Goal: Transaction & Acquisition: Purchase product/service

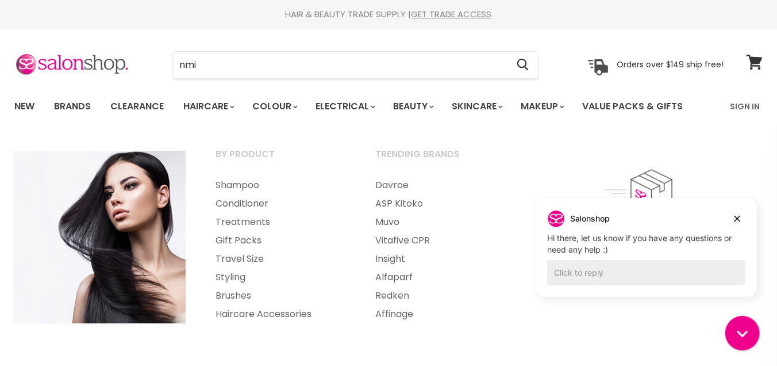
click at [208, 90] on li "Haircare By Product Shampoo Conditioner Treatments Gift Packs" at bounding box center [208, 106] width 67 height 33
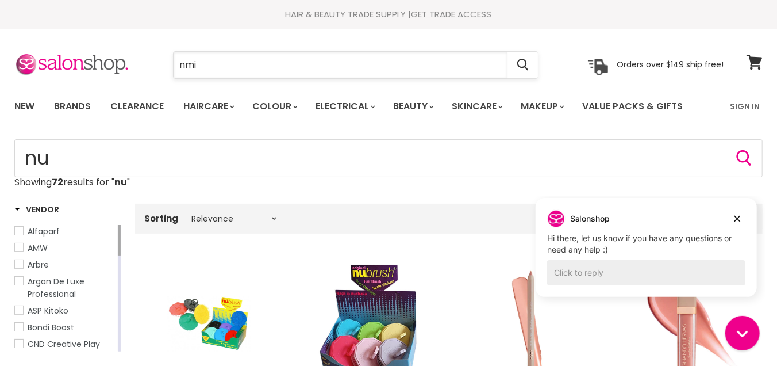
click at [213, 64] on input "nmi" at bounding box center [341, 65] width 334 height 26
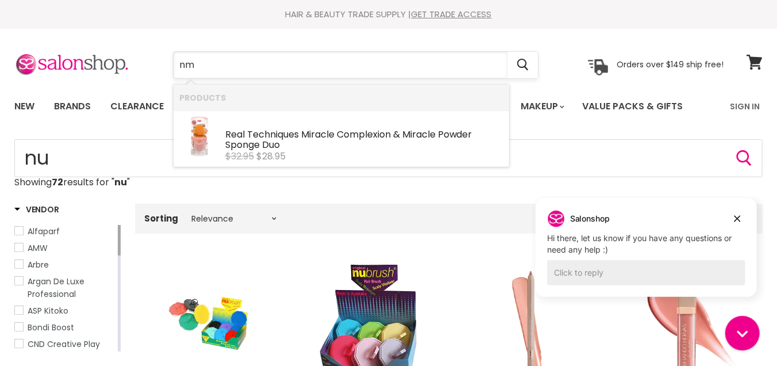
type input "n"
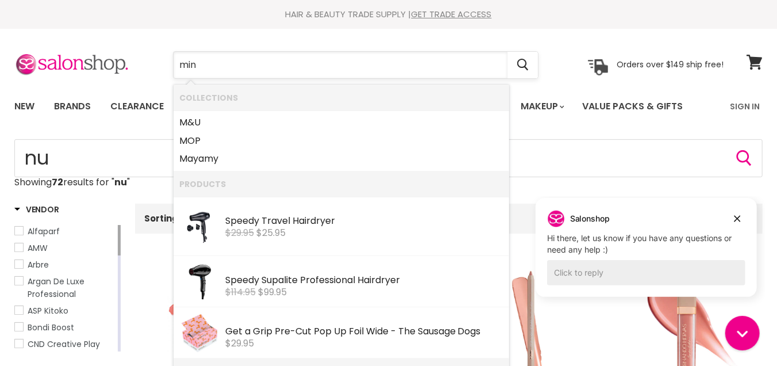
type input "minu"
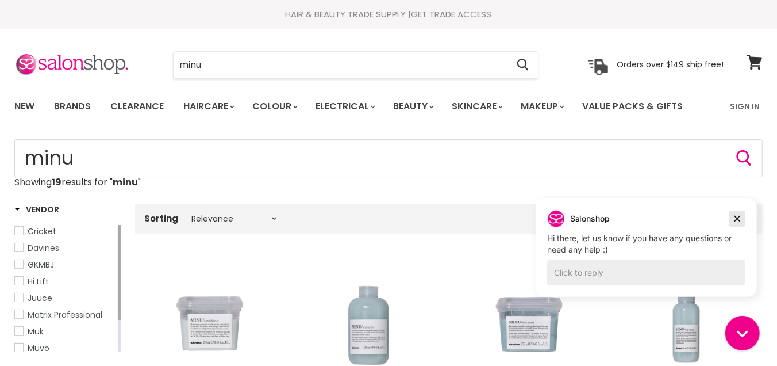
click at [744, 216] on button "Dismiss campaign" at bounding box center [737, 218] width 16 height 16
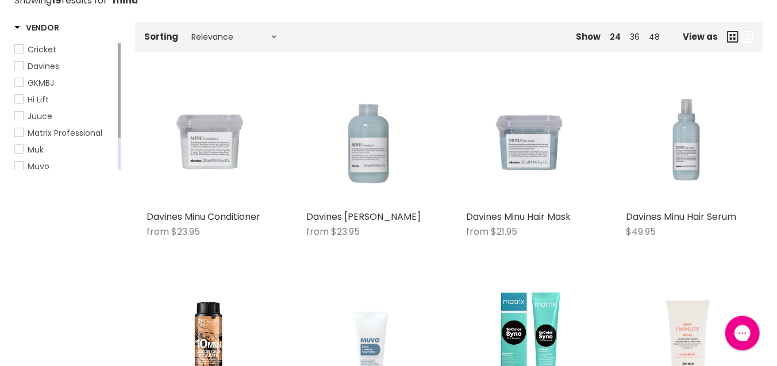
scroll to position [185, 0]
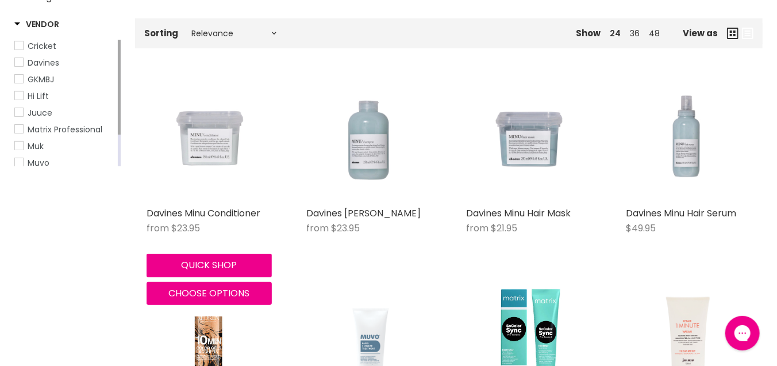
click at [225, 137] on img "Main content" at bounding box center [209, 138] width 125 height 125
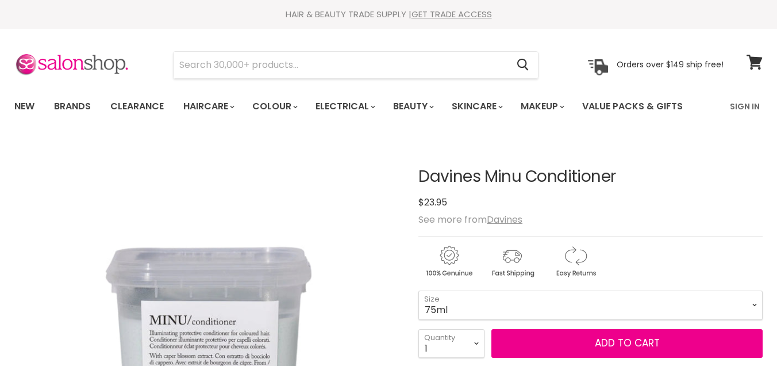
scroll to position [186, 0]
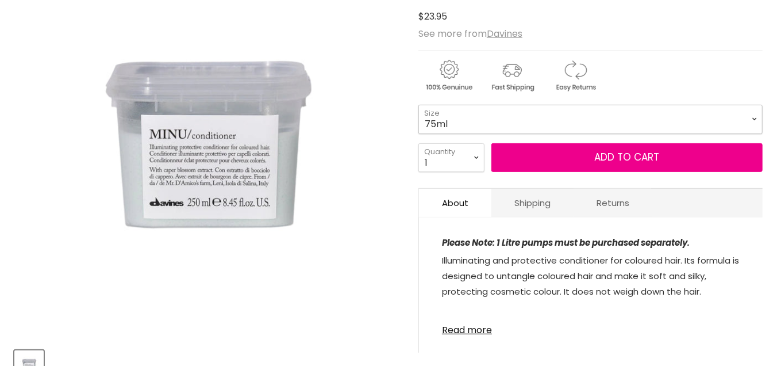
click at [419, 105] on select "75ml 250ml 1 Litre" at bounding box center [591, 119] width 344 height 29
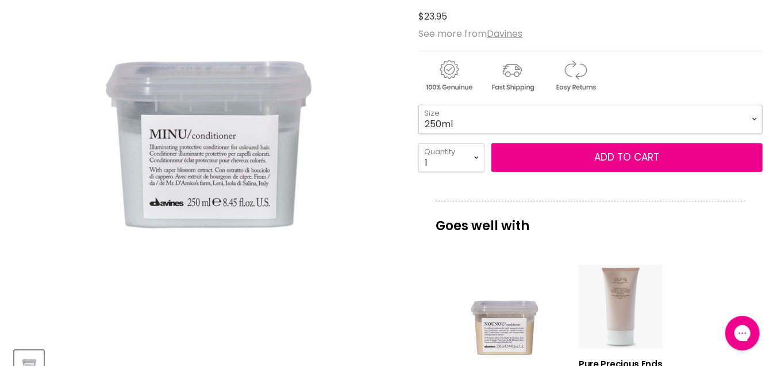
click option "250ml" at bounding box center [0, 0] width 0 height 0
select select "250ml"
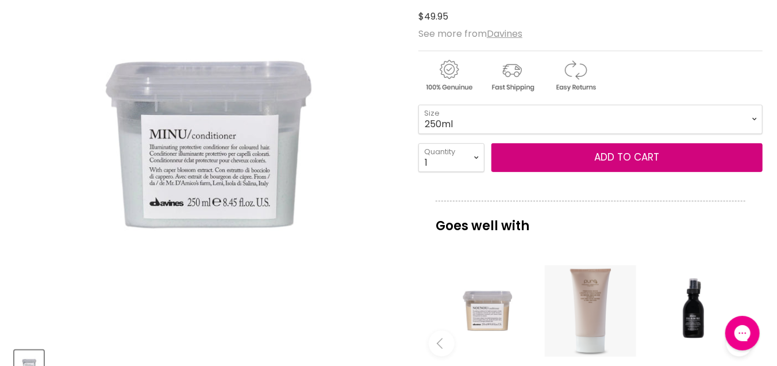
click at [654, 159] on button "Add to cart" at bounding box center [627, 157] width 271 height 29
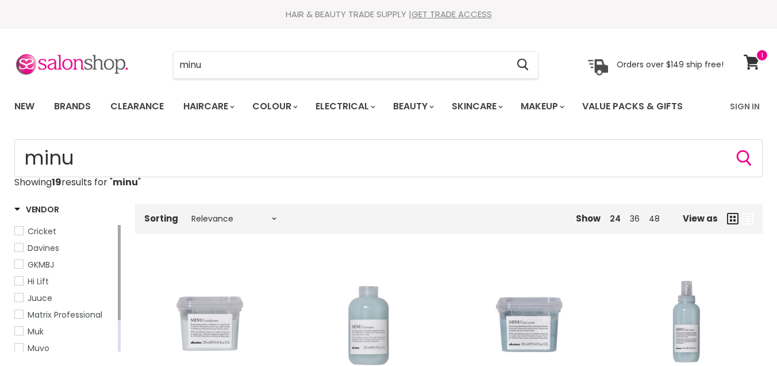
click at [372, 261] on img "Main content" at bounding box center [368, 323] width 125 height 125
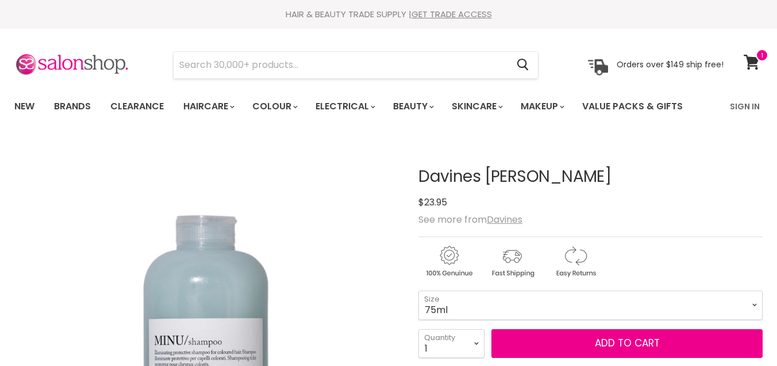
scroll to position [124, 0]
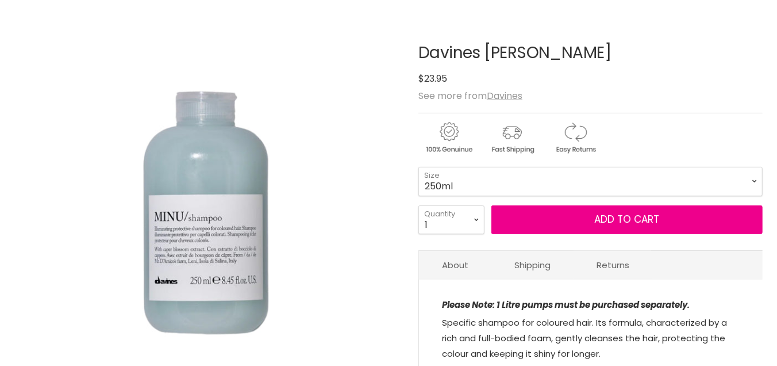
click option "250ml" at bounding box center [0, 0] width 0 height 0
select select "250ml"
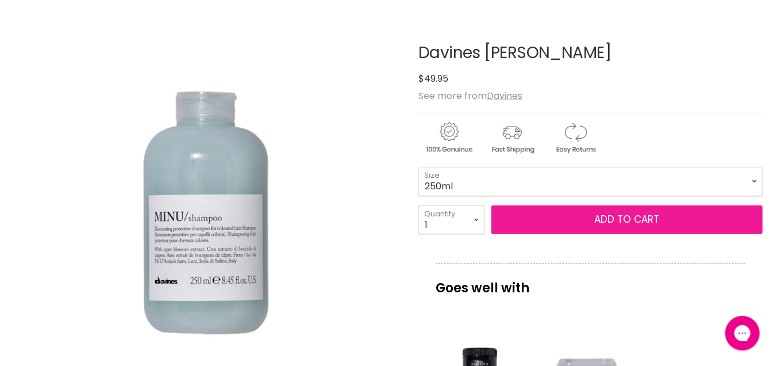
click at [550, 226] on button "Add to cart" at bounding box center [627, 219] width 271 height 29
click at [624, 219] on button "Add to cart" at bounding box center [627, 219] width 271 height 29
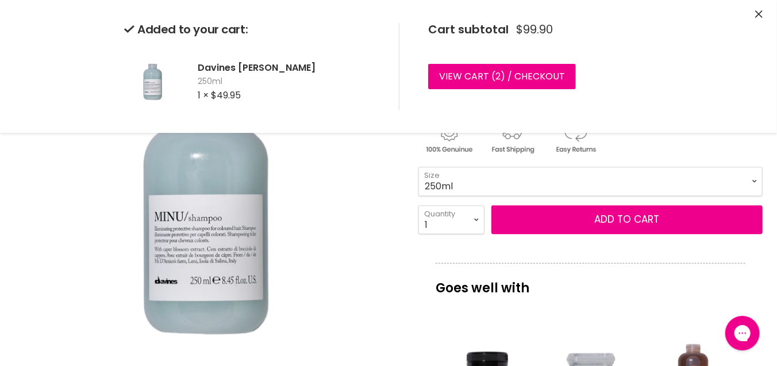
click at [599, 282] on p "Goes well with" at bounding box center [591, 282] width 310 height 38
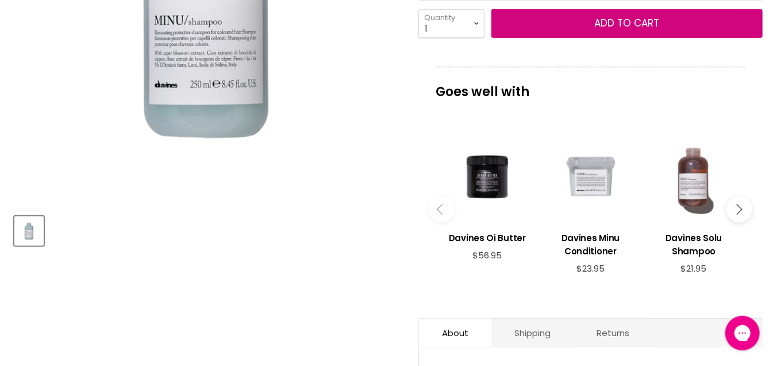
scroll to position [371, 0]
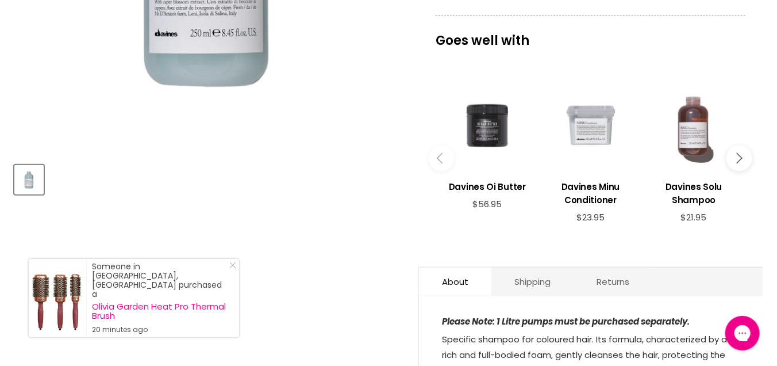
click at [481, 123] on div "Main content" at bounding box center [488, 125] width 92 height 92
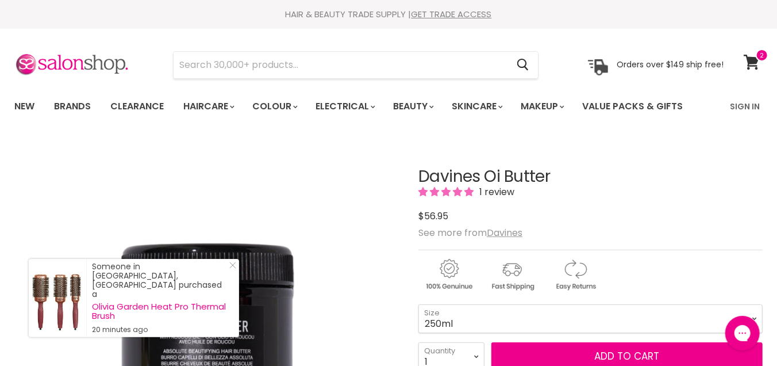
scroll to position [62, 0]
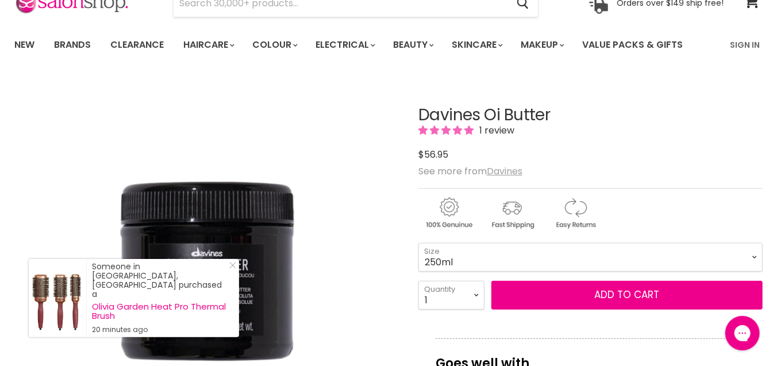
click at [504, 168] on u "Davines" at bounding box center [505, 170] width 36 height 13
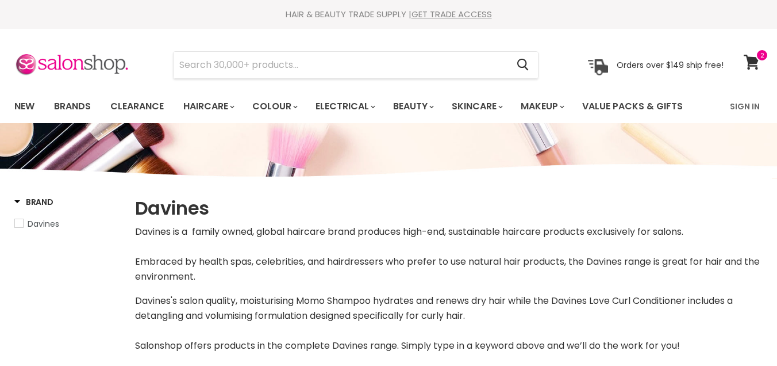
select select "manual"
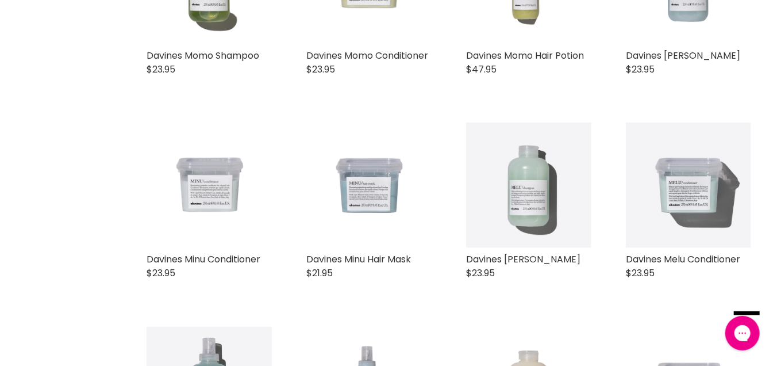
scroll to position [989, 0]
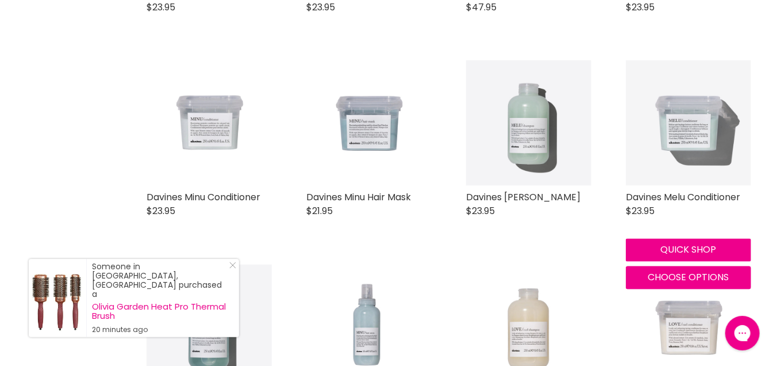
click at [693, 131] on img "Main content" at bounding box center [688, 122] width 125 height 125
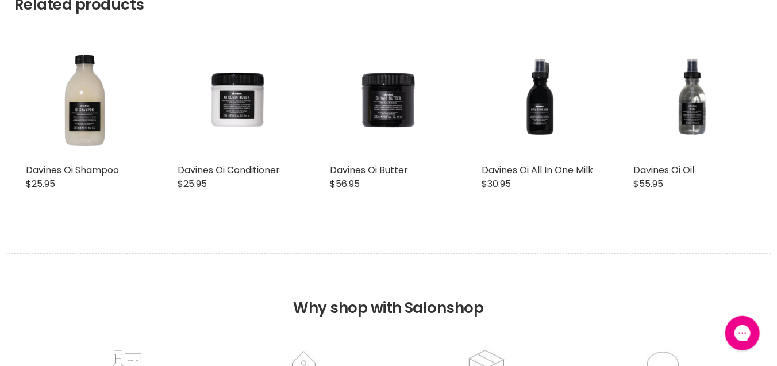
scroll to position [1043, 0]
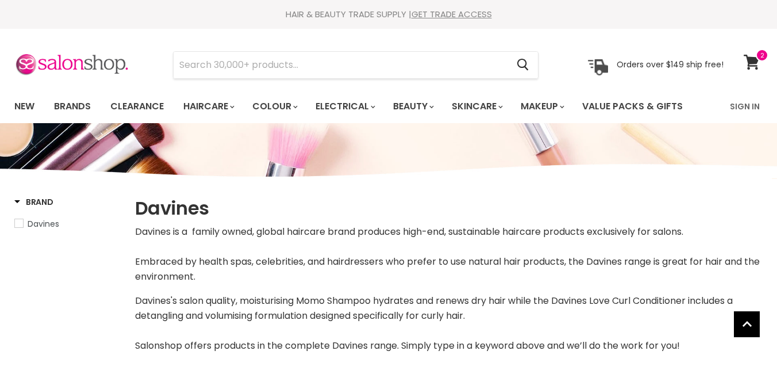
select select "manual"
click at [147, 104] on link "Clearance" at bounding box center [137, 106] width 71 height 24
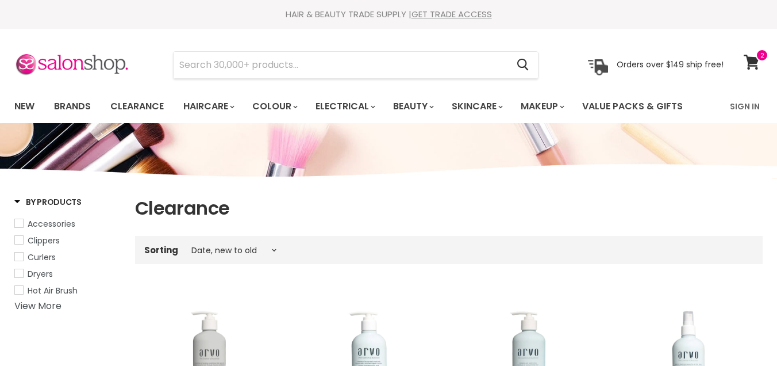
select select "created-descending"
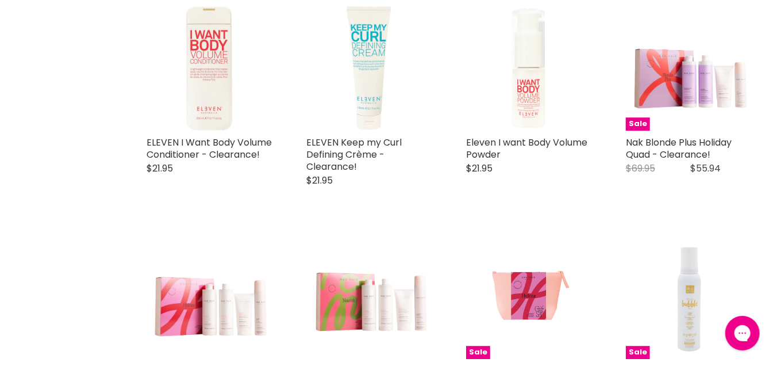
scroll to position [1978, 0]
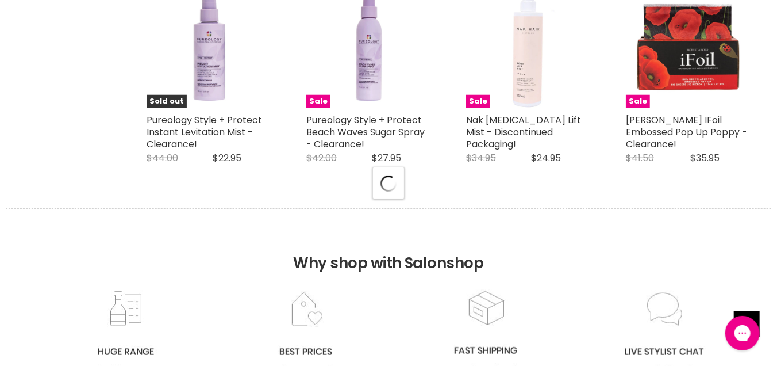
scroll to position [2781, 0]
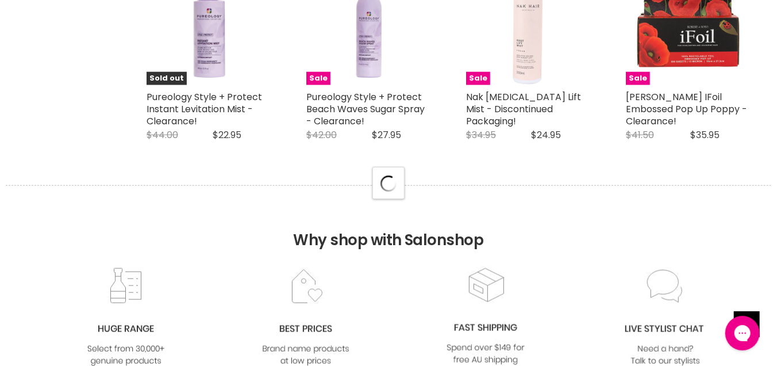
select select "created-descending"
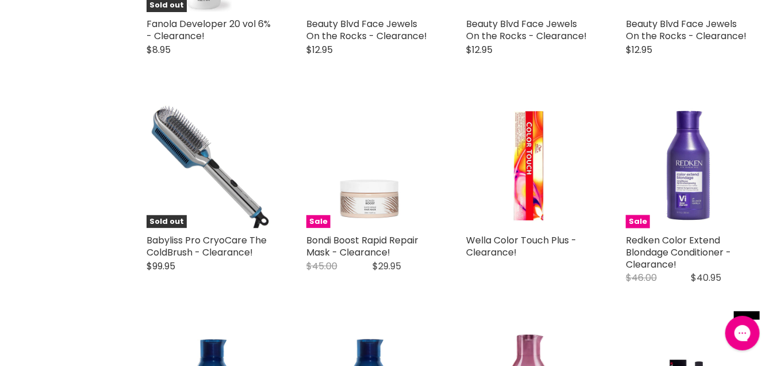
scroll to position [0, 0]
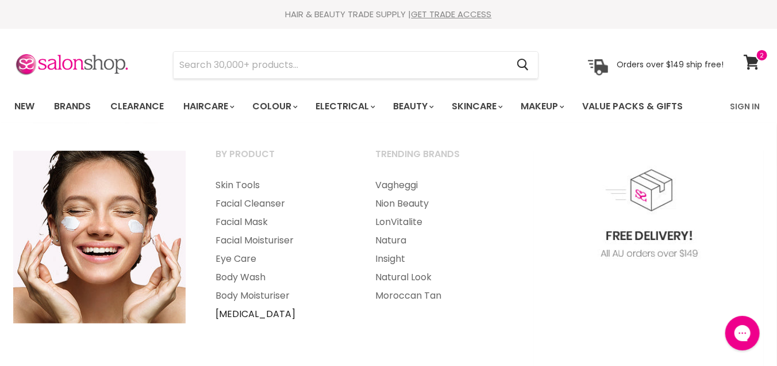
click at [258, 312] on link "[MEDICAL_DATA]" at bounding box center [280, 314] width 158 height 18
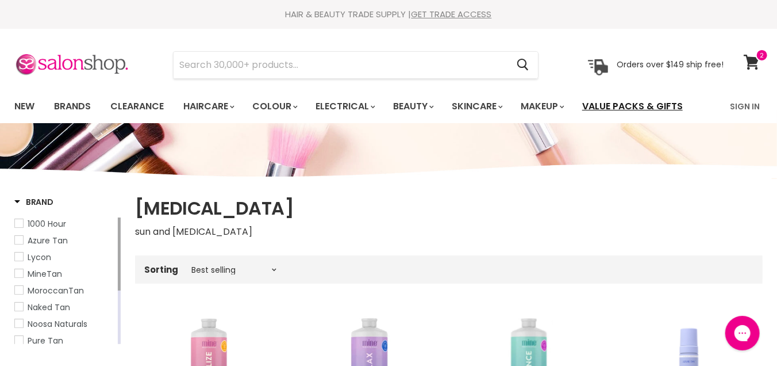
click at [641, 108] on link "Value Packs & Gifts" at bounding box center [633, 106] width 118 height 24
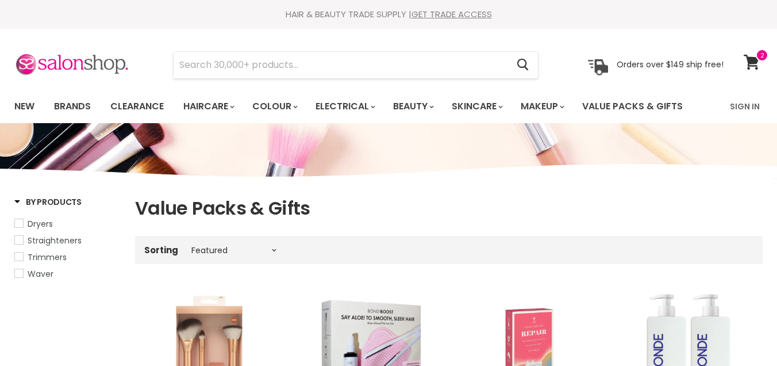
select select "manual"
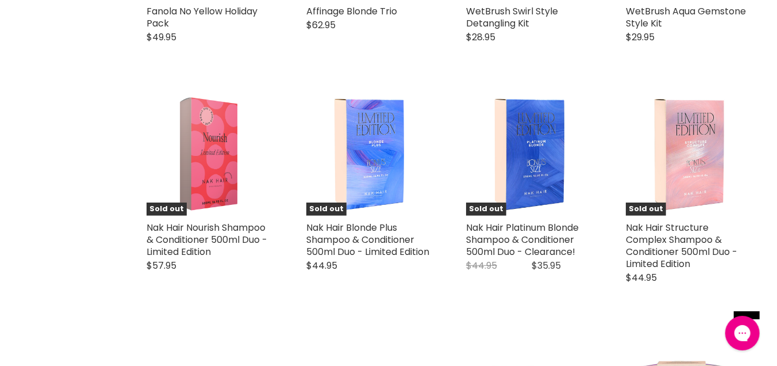
scroll to position [2473, 0]
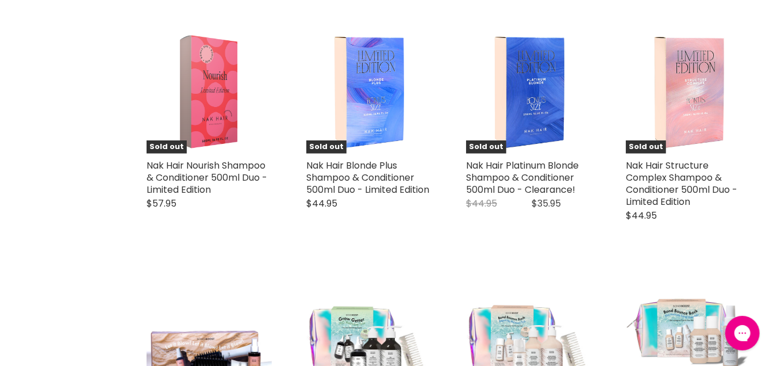
scroll to position [2658, 0]
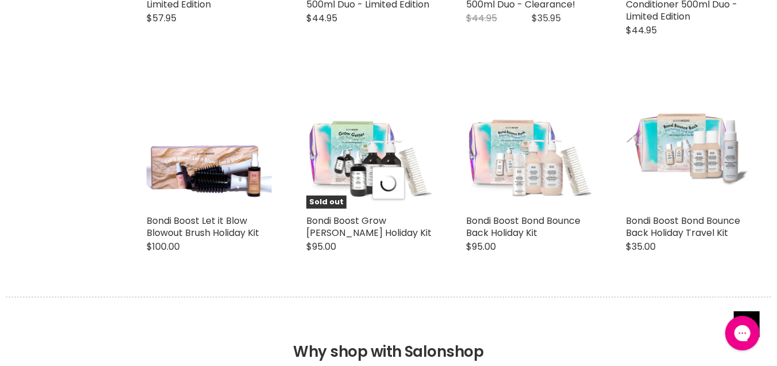
select select "manual"
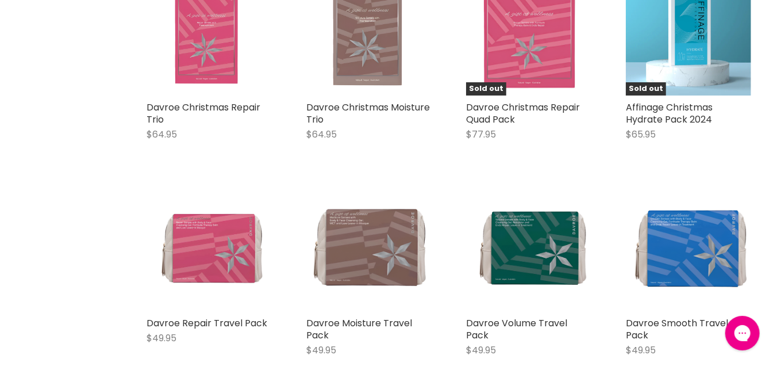
scroll to position [0, 0]
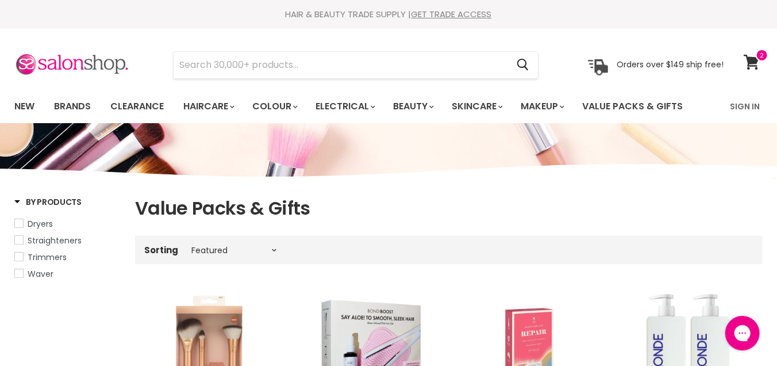
click at [168, 245] on label "Sorting" at bounding box center [161, 250] width 34 height 10
click at [186, 246] on select "Best selling Featured Price, low to high Price, high to low Alphabetically, A-Z…" at bounding box center [234, 250] width 97 height 9
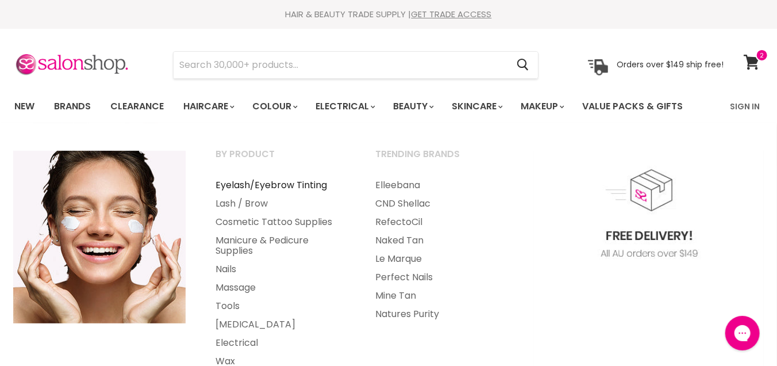
click at [254, 189] on link "Eyelash/Eyebrow Tinting" at bounding box center [280, 185] width 158 height 18
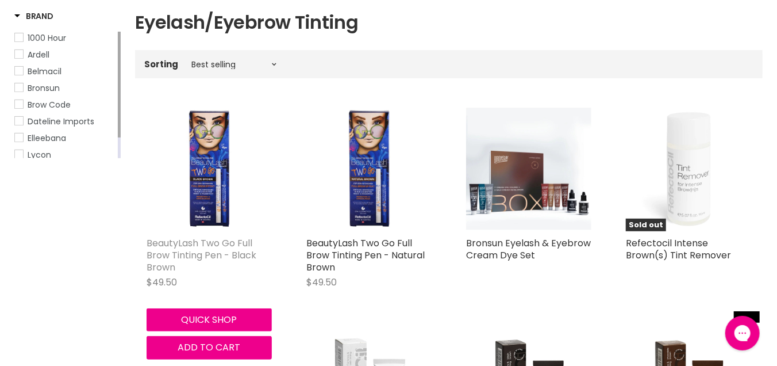
click at [219, 254] on link "BeautyLash Two Go Full Brow Tinting Pen - Black Brown" at bounding box center [202, 254] width 110 height 37
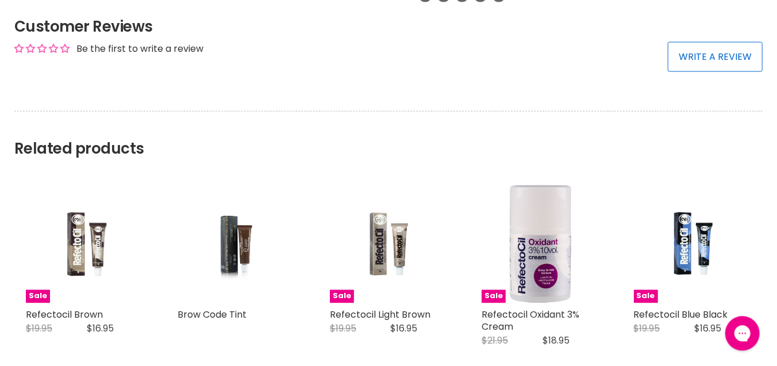
scroll to position [865, 0]
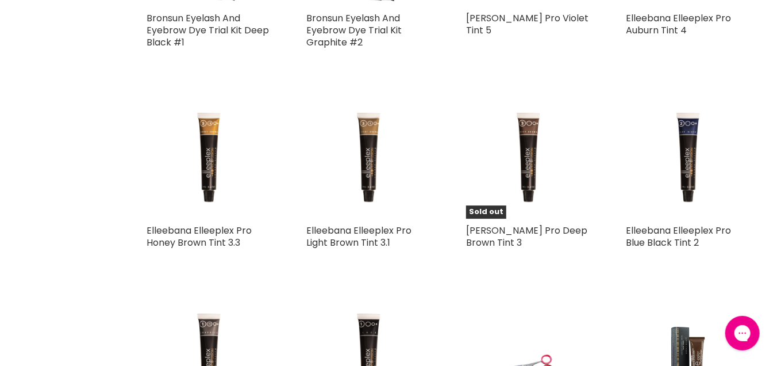
scroll to position [1948, 0]
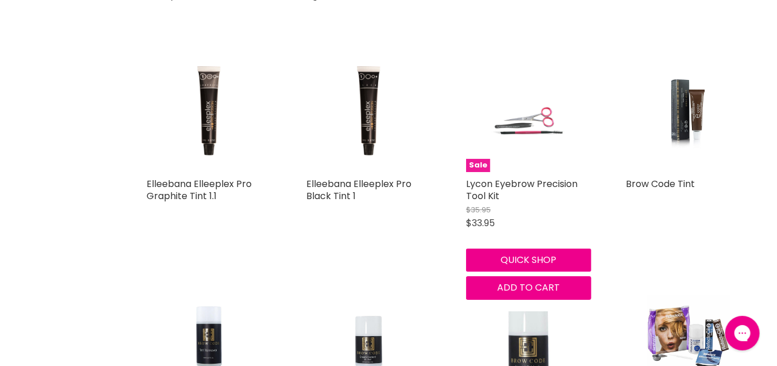
click at [538, 89] on img "Main content" at bounding box center [528, 109] width 125 height 125
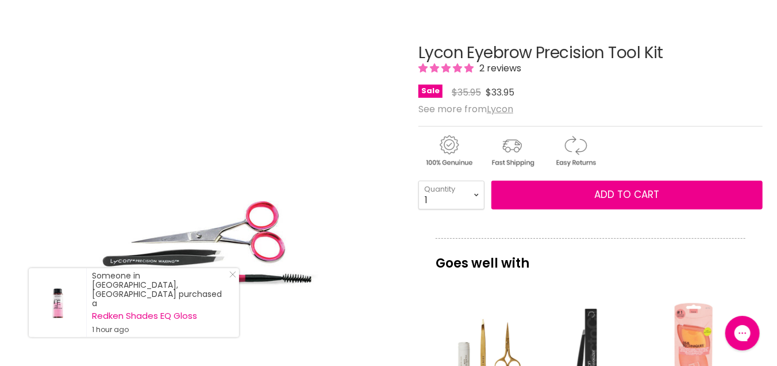
scroll to position [371, 0]
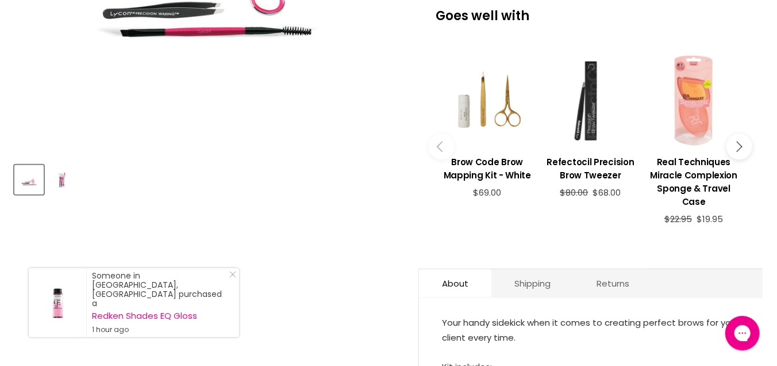
click at [60, 180] on img "Product thumbnails" at bounding box center [61, 179] width 27 height 27
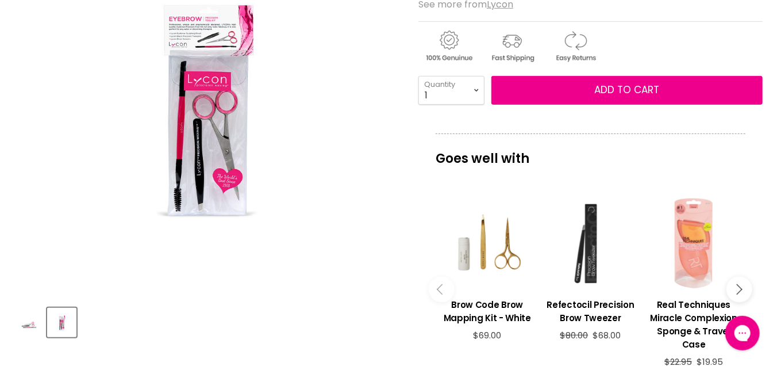
scroll to position [124, 0]
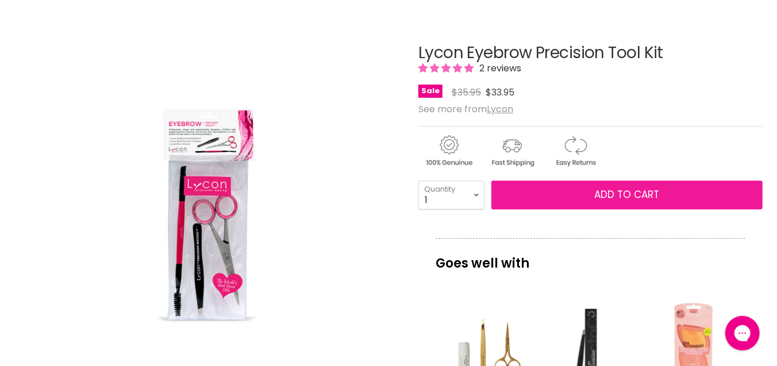
click at [638, 190] on span "Add to cart" at bounding box center [627, 194] width 65 height 14
click at [639, 196] on span "Add to cart" at bounding box center [627, 194] width 65 height 14
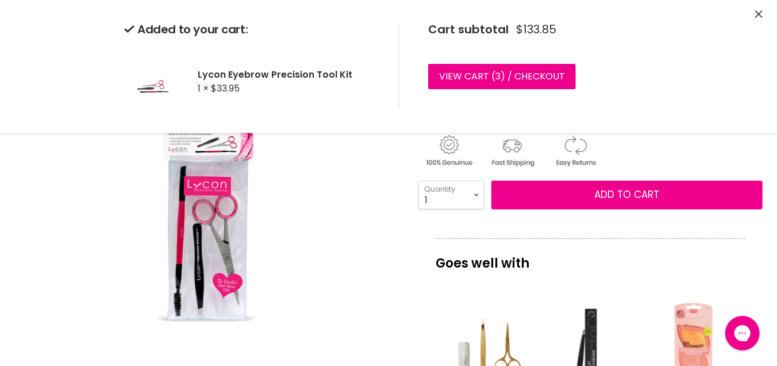
click at [645, 244] on p "Goes well with" at bounding box center [591, 257] width 310 height 38
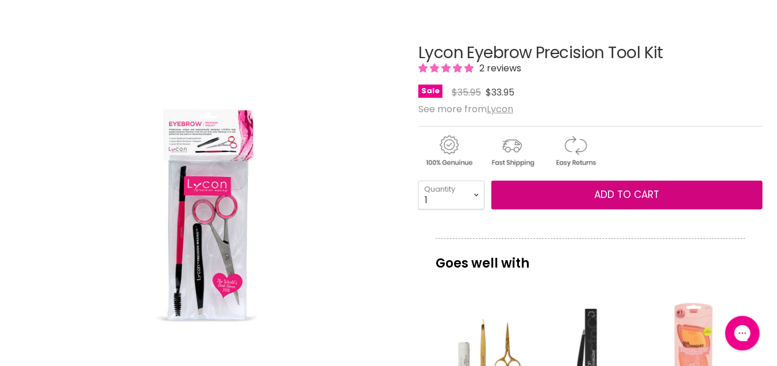
scroll to position [0, 0]
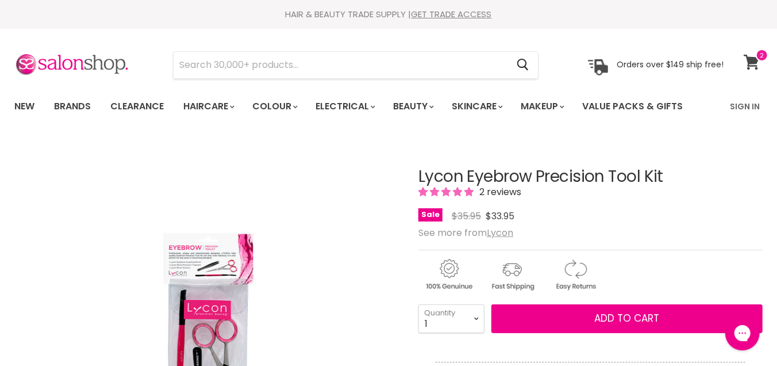
click at [758, 57] on span at bounding box center [762, 55] width 13 height 13
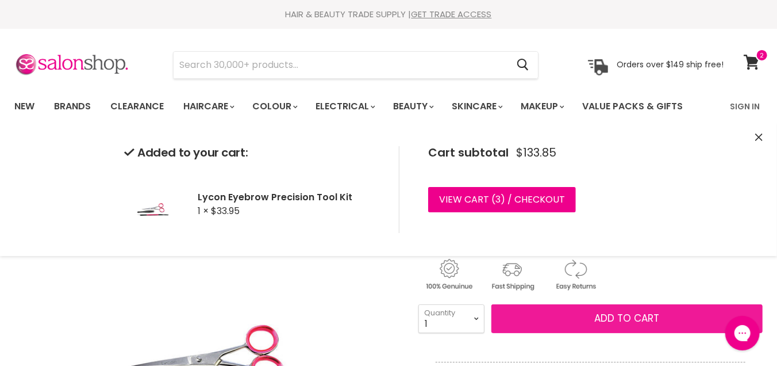
click at [616, 323] on span "Add to cart" at bounding box center [627, 318] width 65 height 14
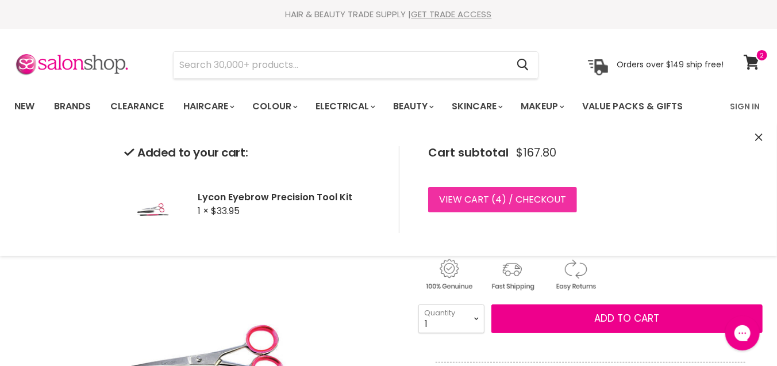
click at [502, 197] on link "View cart ( 4 ) / Checkout" at bounding box center [502, 199] width 149 height 25
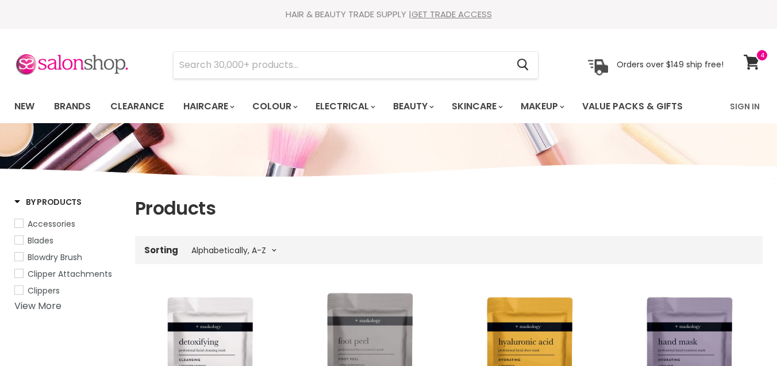
select select "title-ascending"
click at [752, 63] on icon at bounding box center [752, 62] width 16 height 15
select select "title-ascending"
click at [753, 59] on icon at bounding box center [752, 62] width 16 height 15
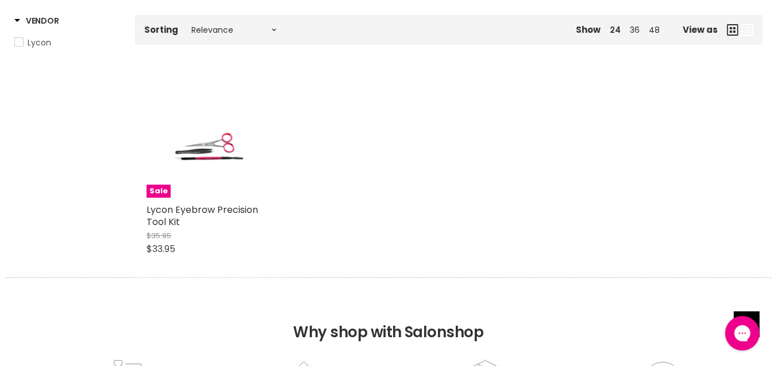
scroll to position [247, 0]
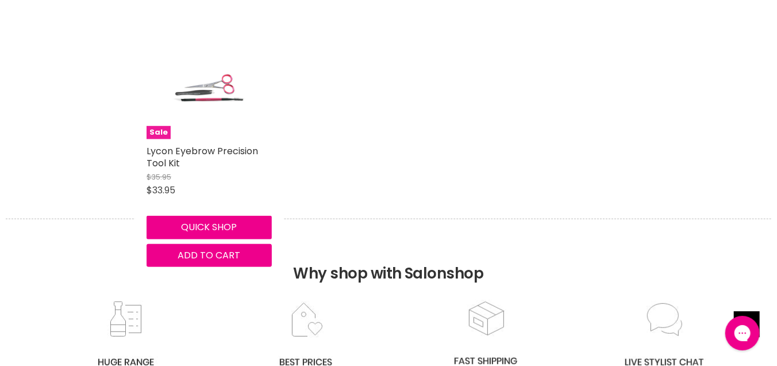
click at [196, 83] on img "Main content" at bounding box center [209, 76] width 125 height 125
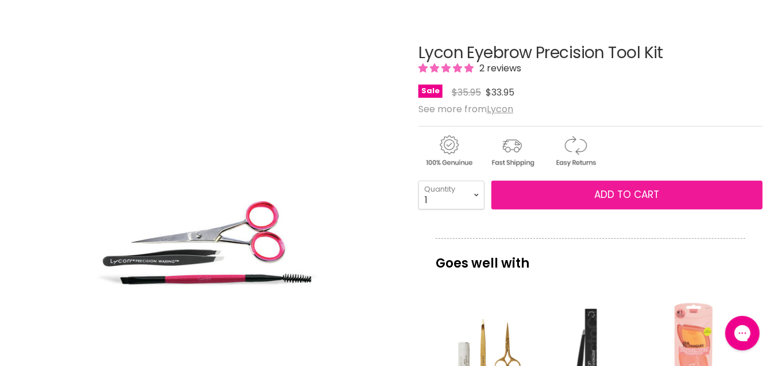
click at [639, 196] on span "Add to cart" at bounding box center [627, 194] width 65 height 14
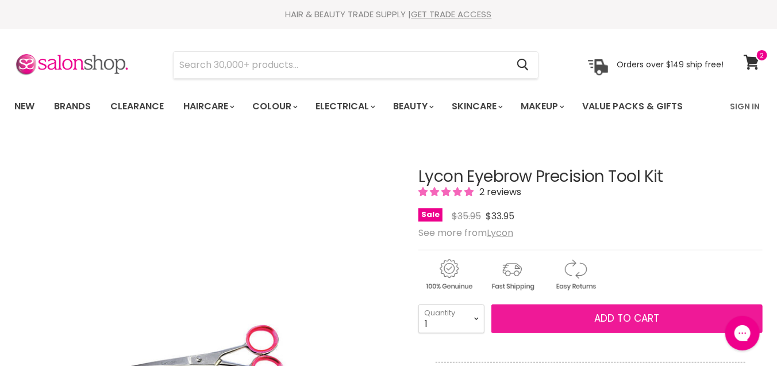
click at [635, 315] on span "Add to cart" at bounding box center [627, 318] width 65 height 14
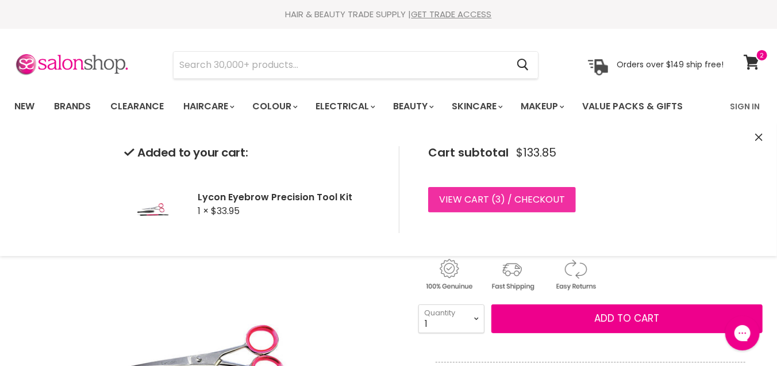
click at [530, 200] on link "View cart ( 3 ) / Checkout" at bounding box center [502, 199] width 148 height 25
